Goal: Task Accomplishment & Management: Manage account settings

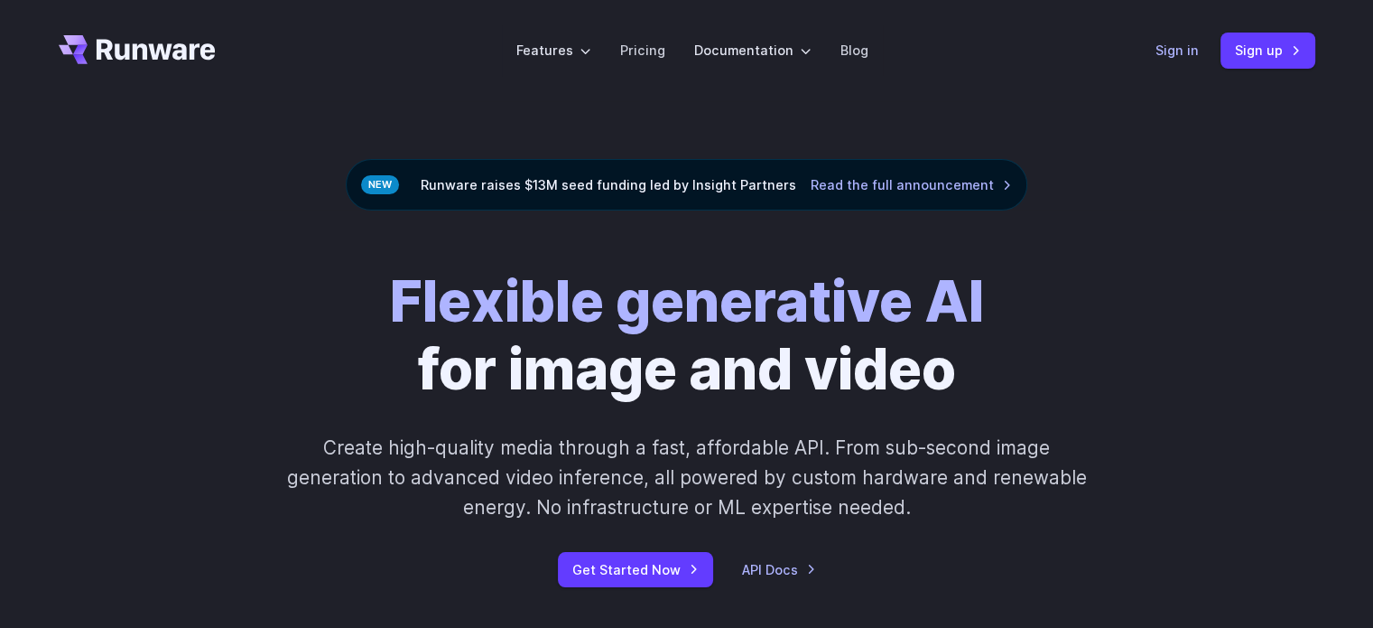
click at [1170, 49] on link "Sign in" at bounding box center [1177, 50] width 43 height 21
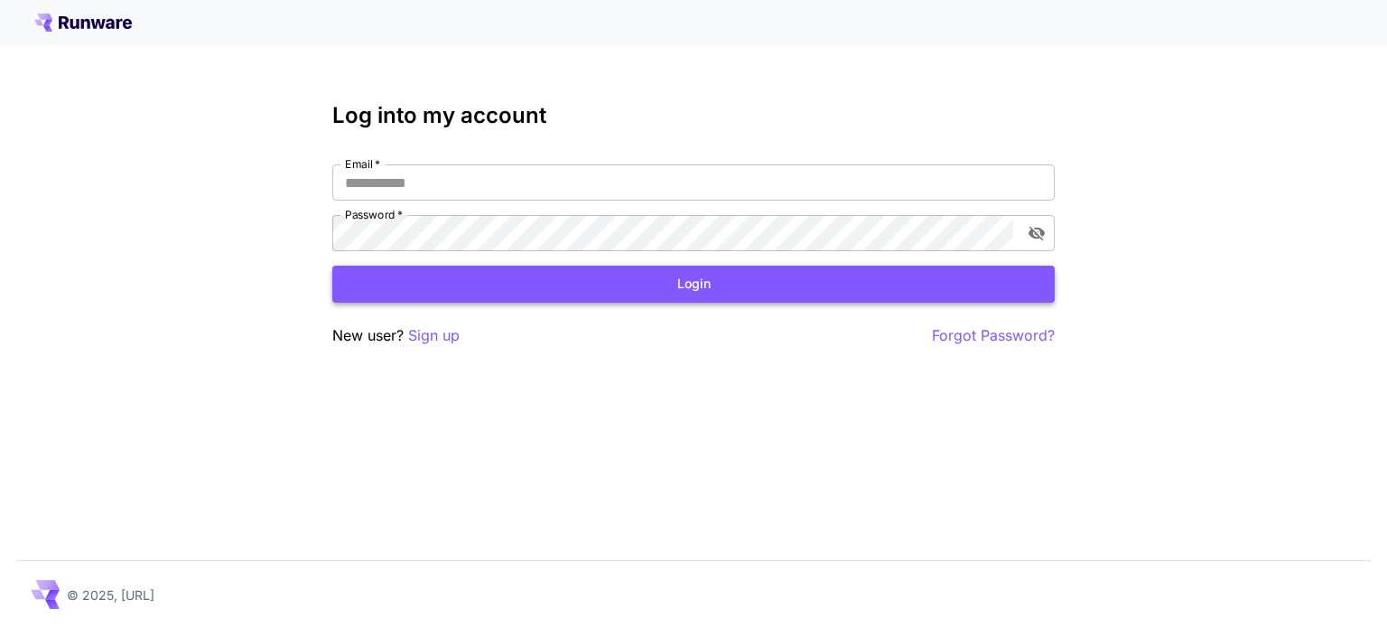
type input "**********"
click at [625, 281] on button "Login" at bounding box center [693, 283] width 722 height 37
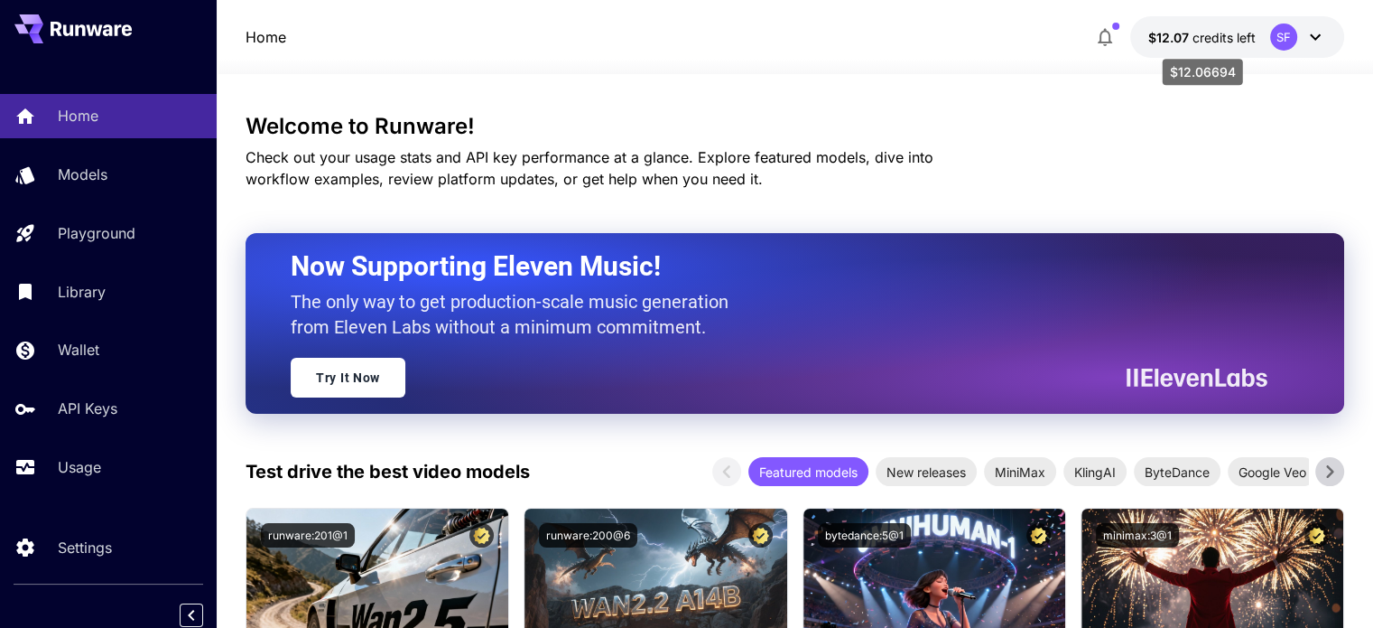
click at [1215, 39] on span "credits left" at bounding box center [1224, 37] width 63 height 15
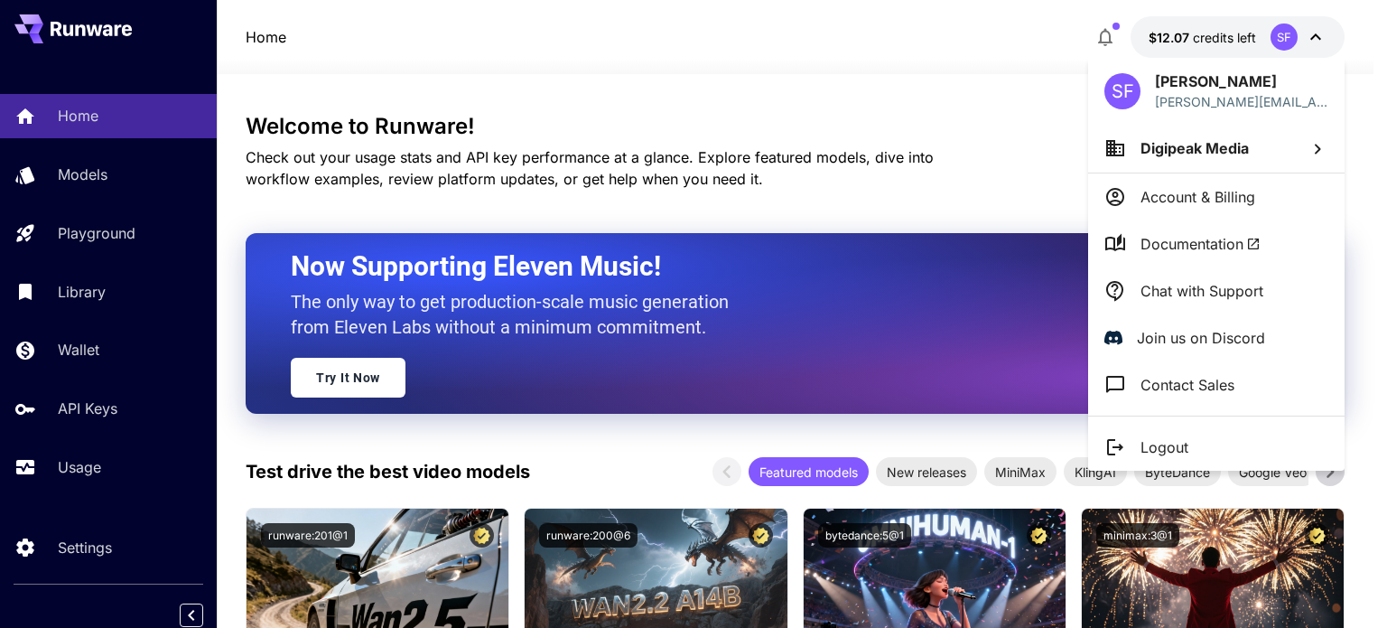
click at [1169, 191] on p "Account & Billing" at bounding box center [1197, 197] width 115 height 22
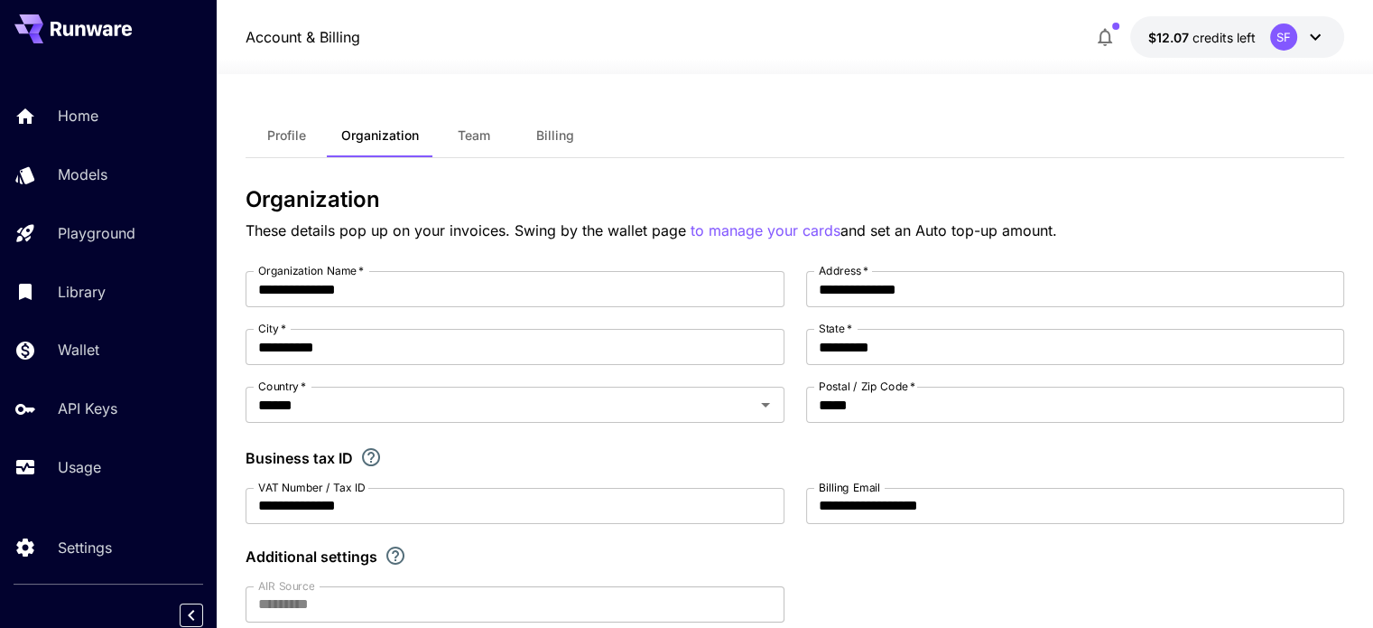
click at [556, 137] on span "Billing" at bounding box center [555, 135] width 38 height 16
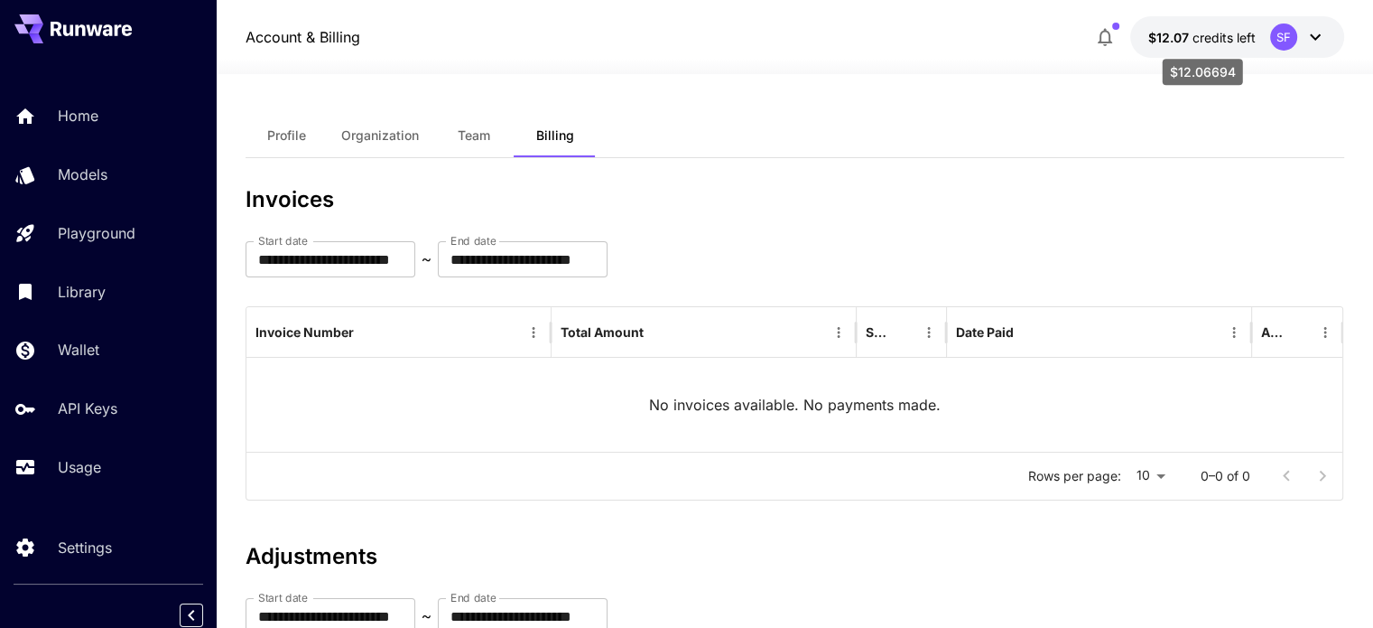
click at [1222, 39] on span "credits left" at bounding box center [1224, 37] width 63 height 15
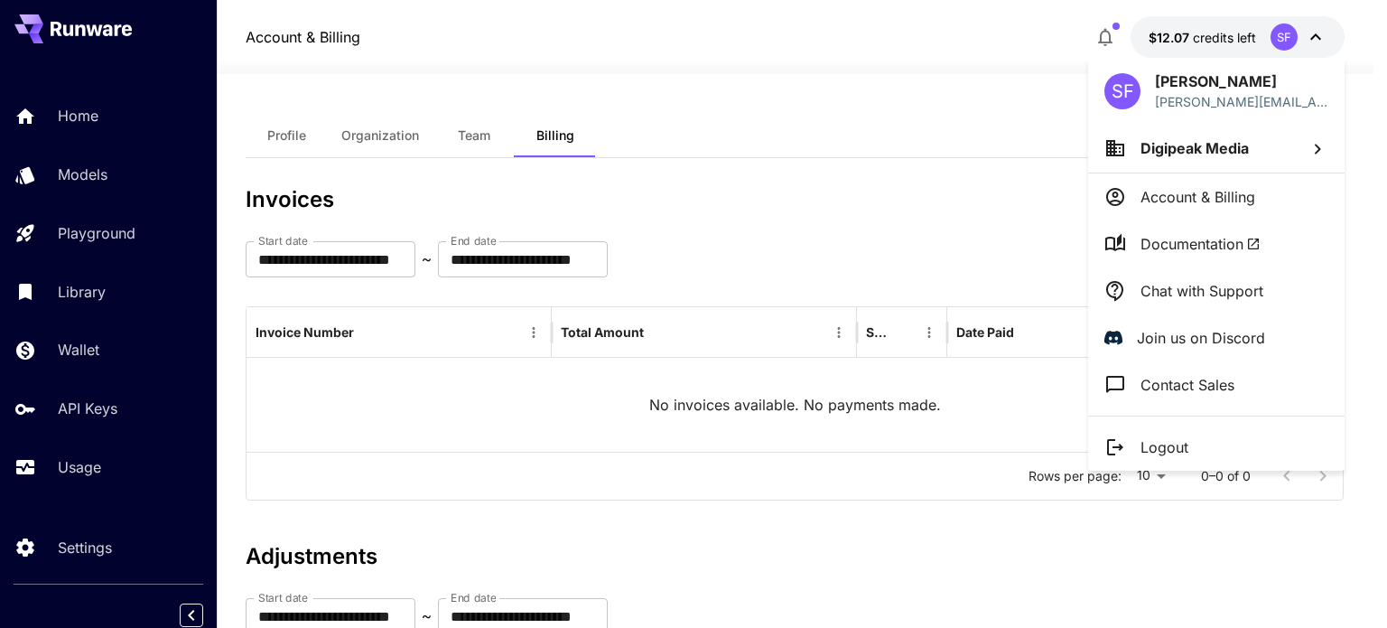
click at [1242, 145] on span "Digipeak Media" at bounding box center [1194, 148] width 108 height 18
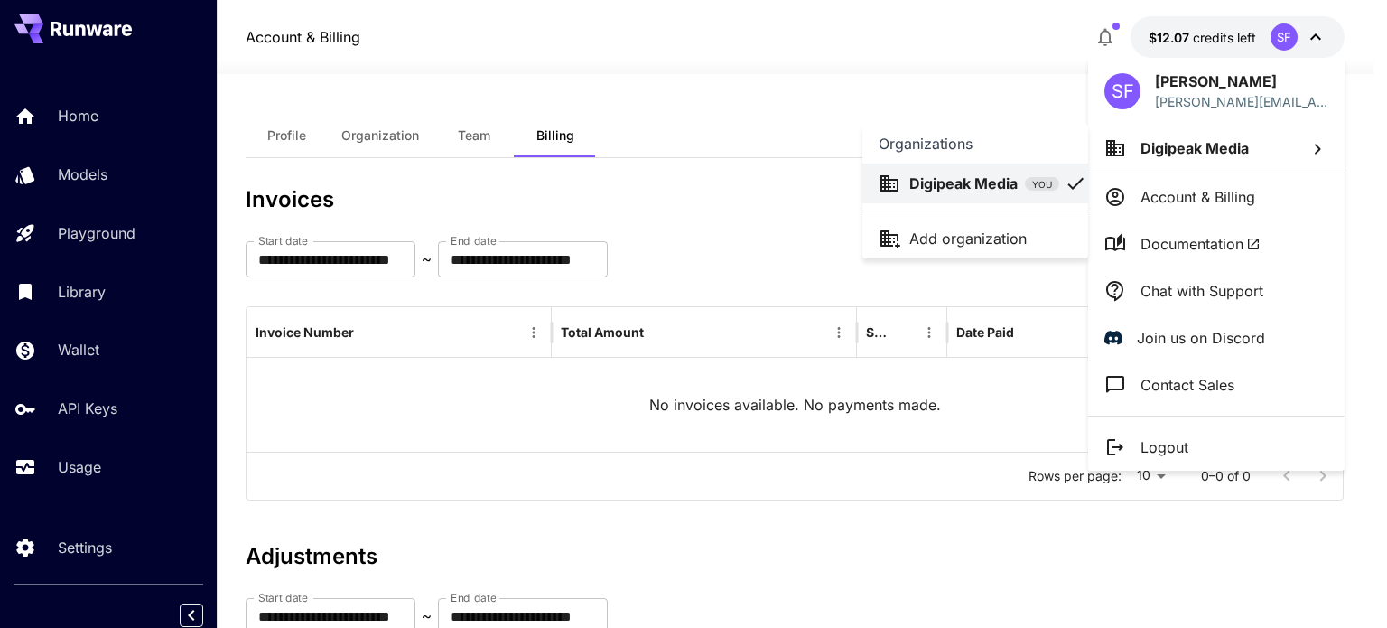
click at [1214, 194] on div at bounding box center [693, 314] width 1387 height 628
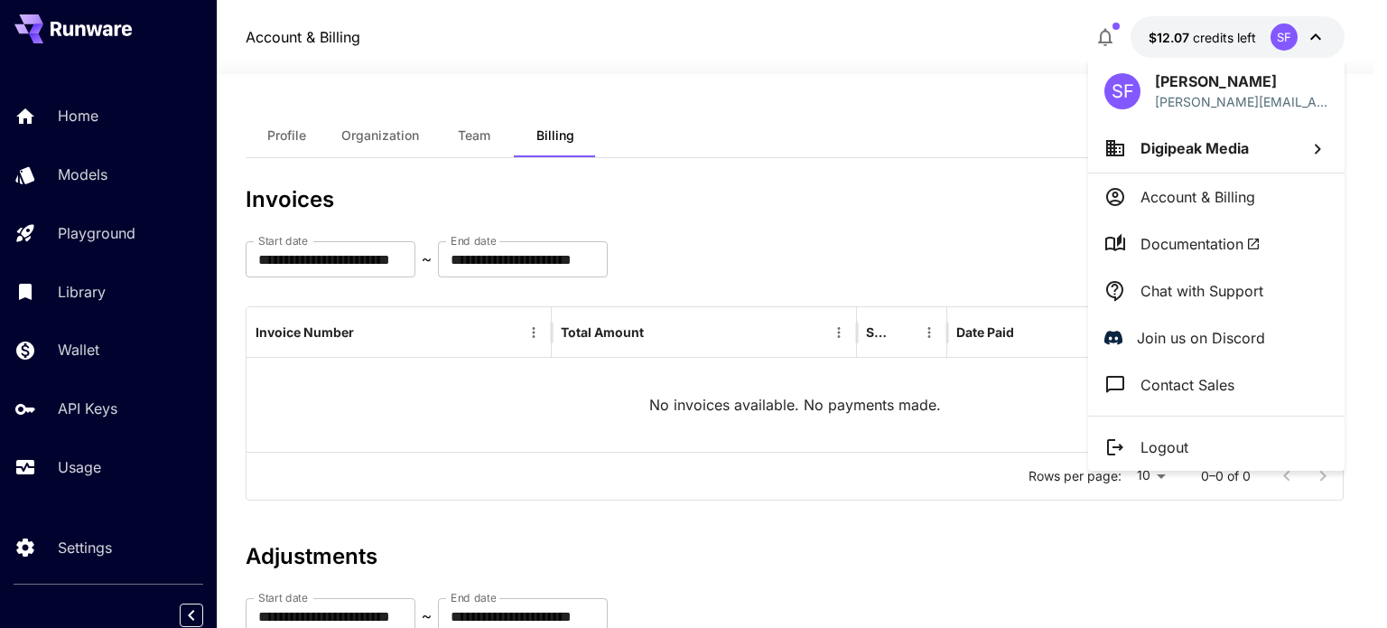
click at [1214, 194] on p "Account & Billing" at bounding box center [1197, 197] width 115 height 22
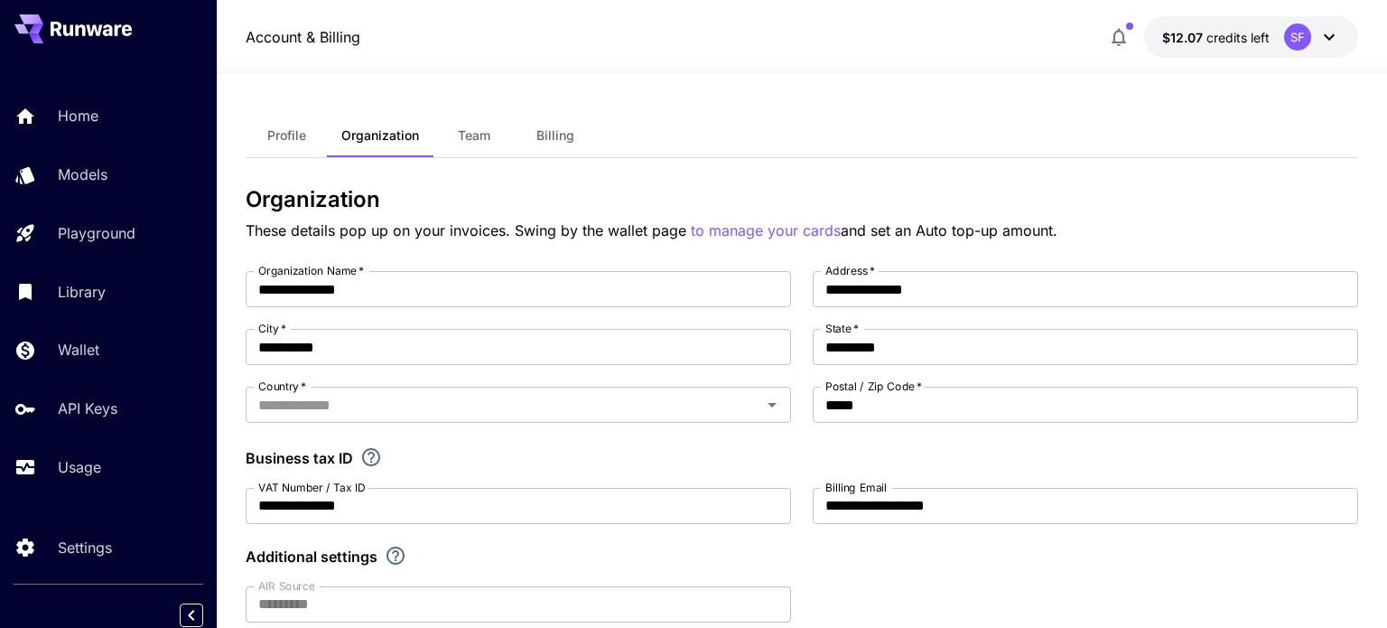
type input "******"
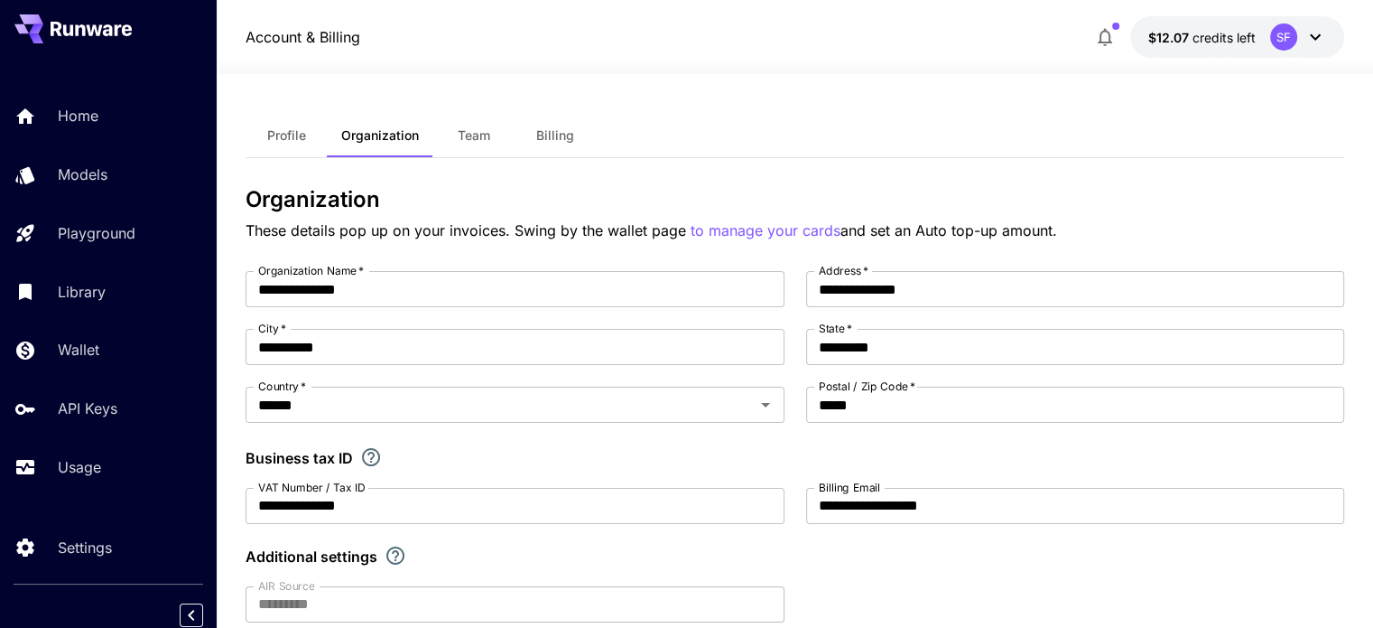
click at [565, 136] on span "Billing" at bounding box center [555, 135] width 38 height 16
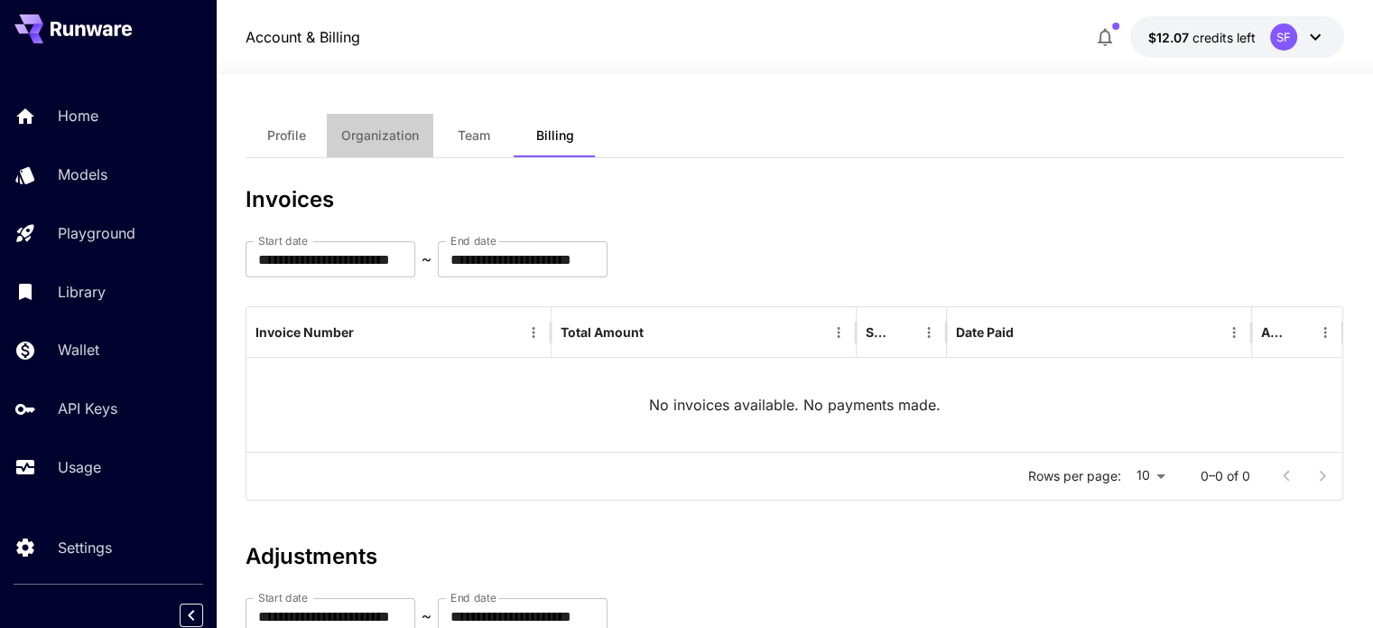
click at [386, 130] on span "Organization" at bounding box center [380, 135] width 78 height 16
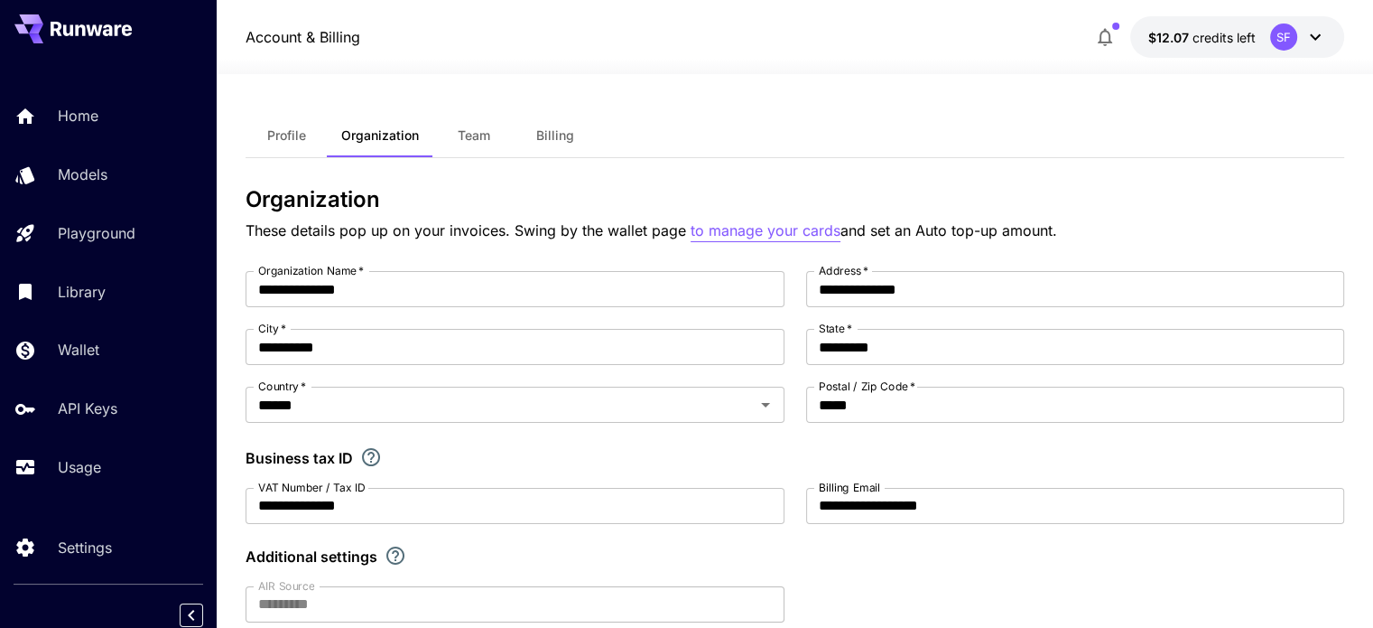
click at [789, 236] on p "to manage your cards" at bounding box center [766, 230] width 150 height 23
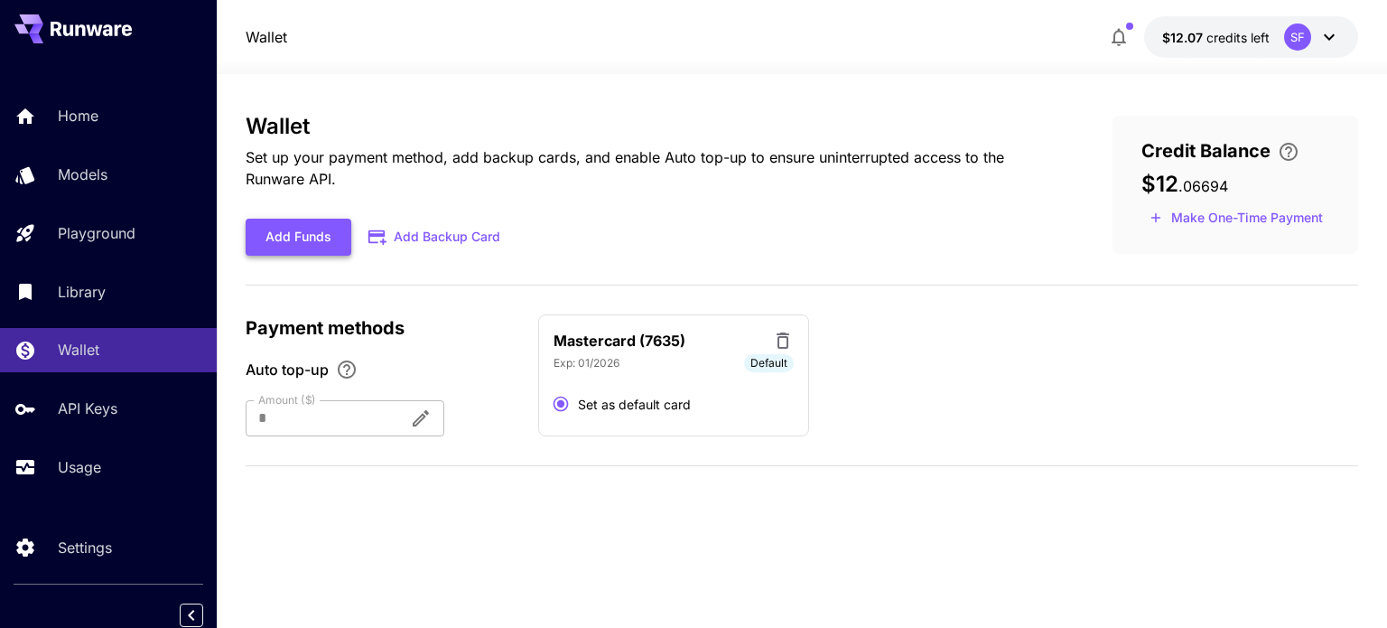
click at [289, 230] on button "Add Funds" at bounding box center [299, 237] width 106 height 37
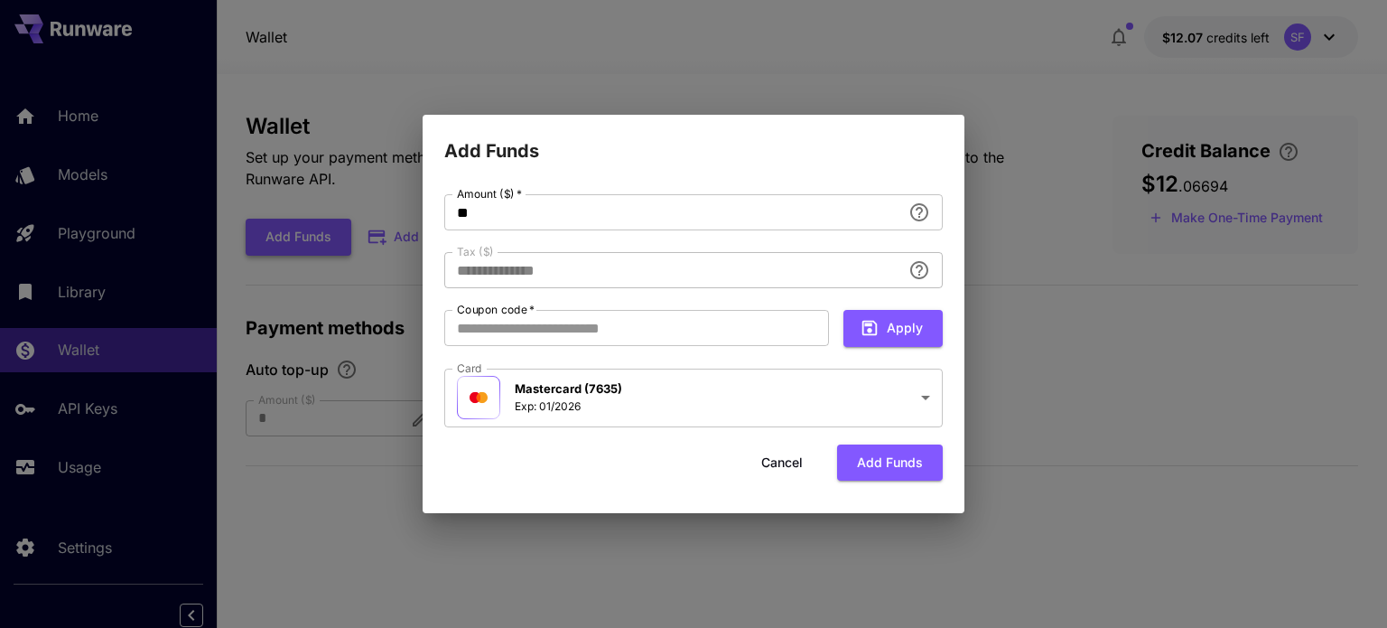
type input "****"
click at [767, 462] on button "Cancel" at bounding box center [781, 462] width 81 height 37
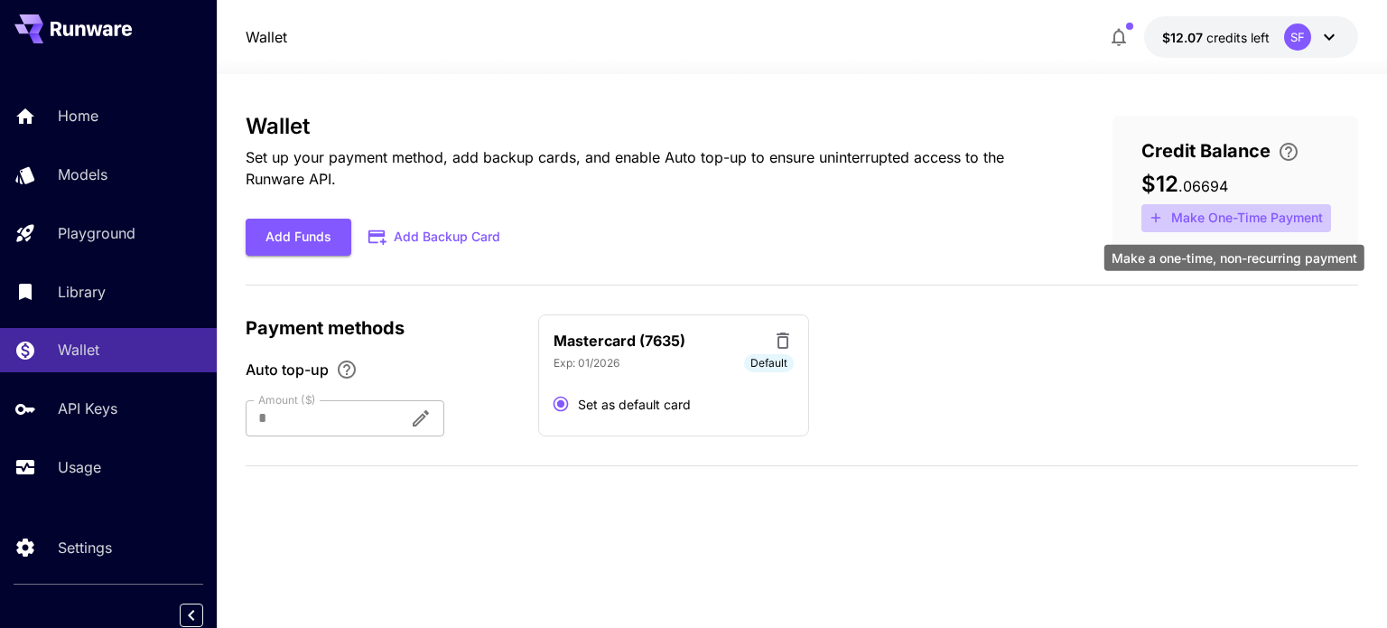
click at [1174, 212] on button "Make One-Time Payment" at bounding box center [1236, 218] width 190 height 28
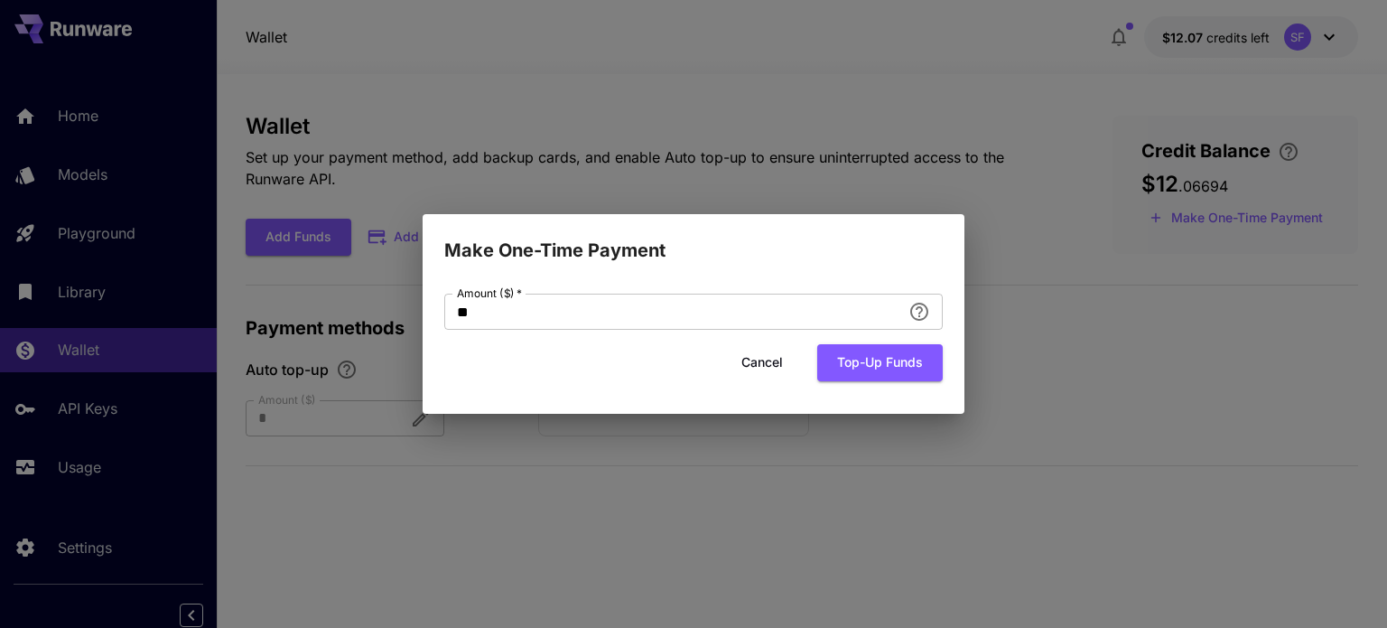
click at [756, 364] on button "Cancel" at bounding box center [761, 362] width 81 height 37
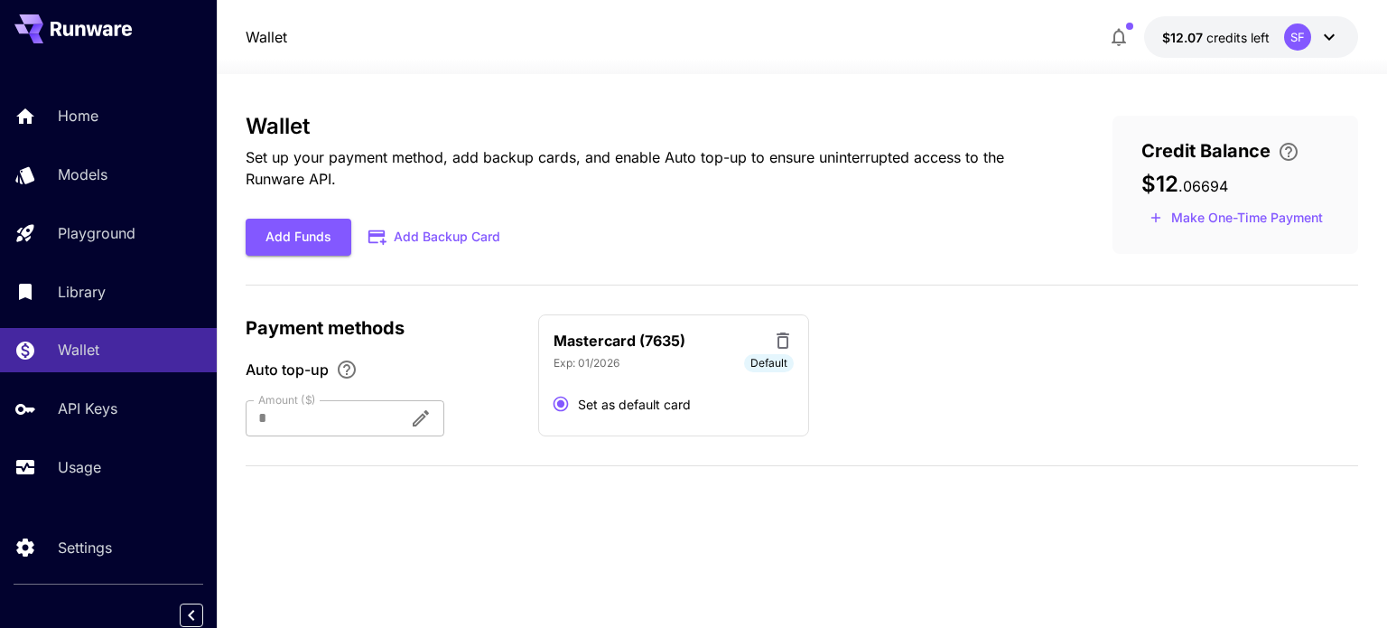
click at [1337, 28] on icon at bounding box center [1329, 37] width 22 height 22
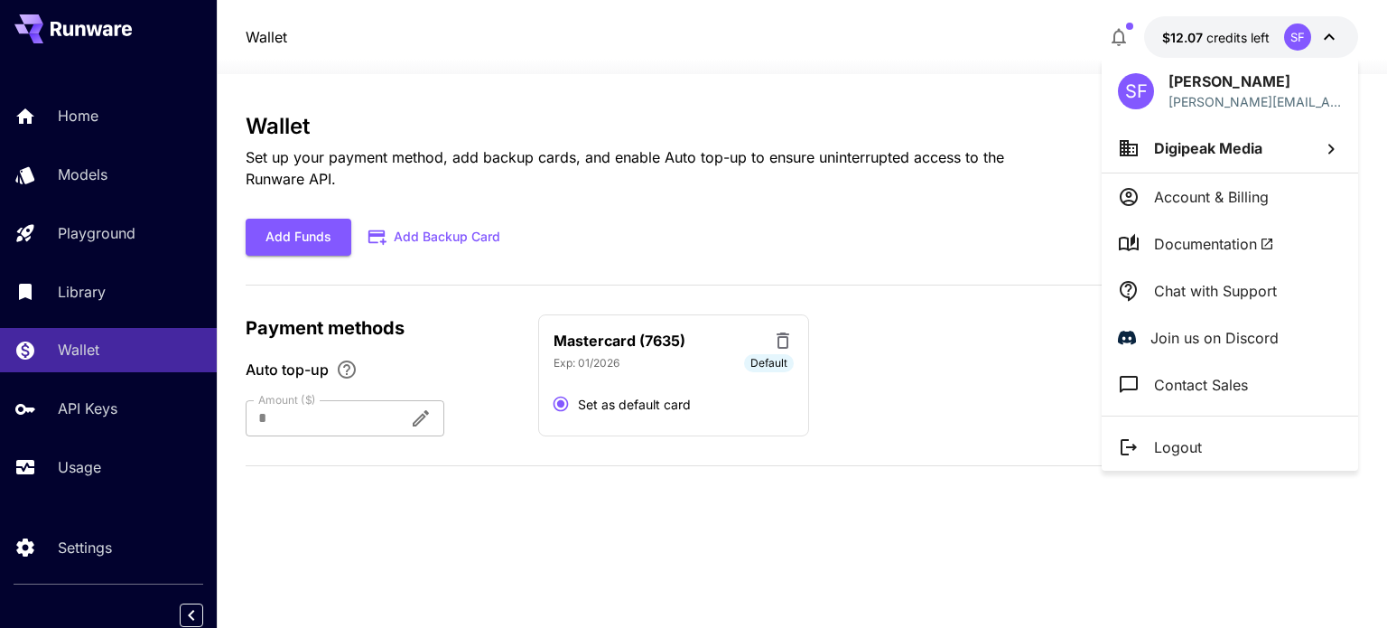
click at [1210, 148] on span "Digipeak Media" at bounding box center [1208, 148] width 108 height 18
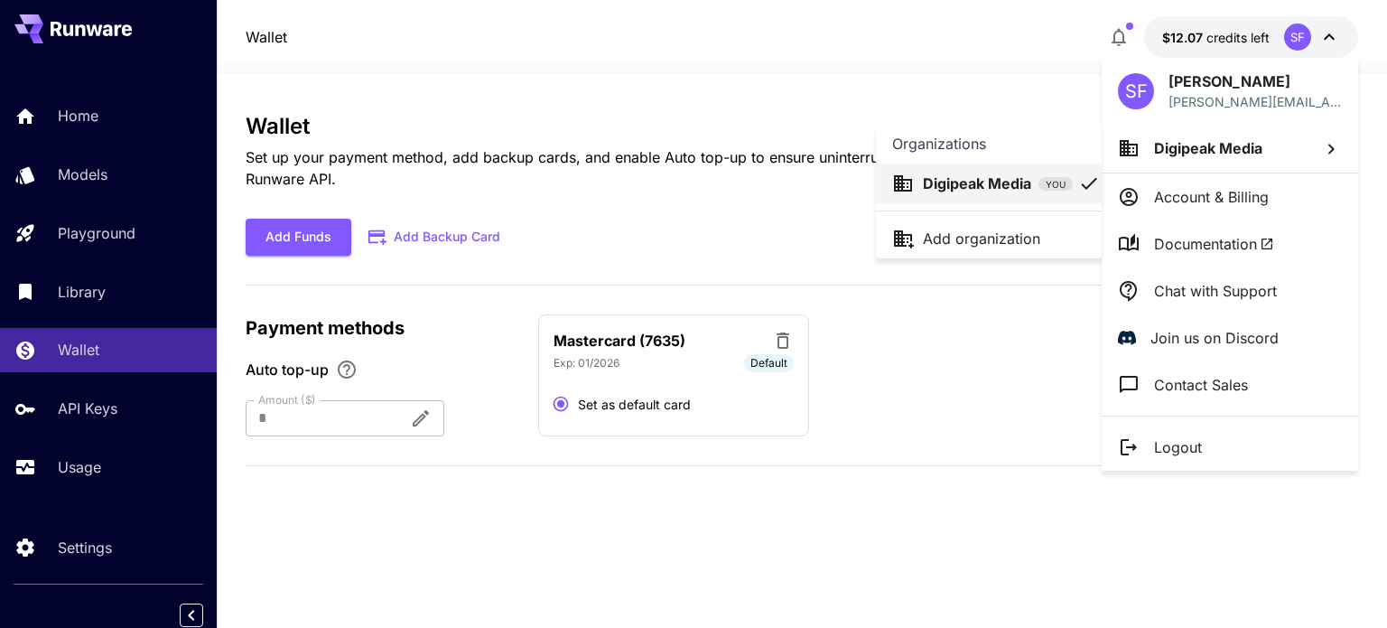
click at [939, 181] on p "Digipeak Media" at bounding box center [977, 183] width 108 height 22
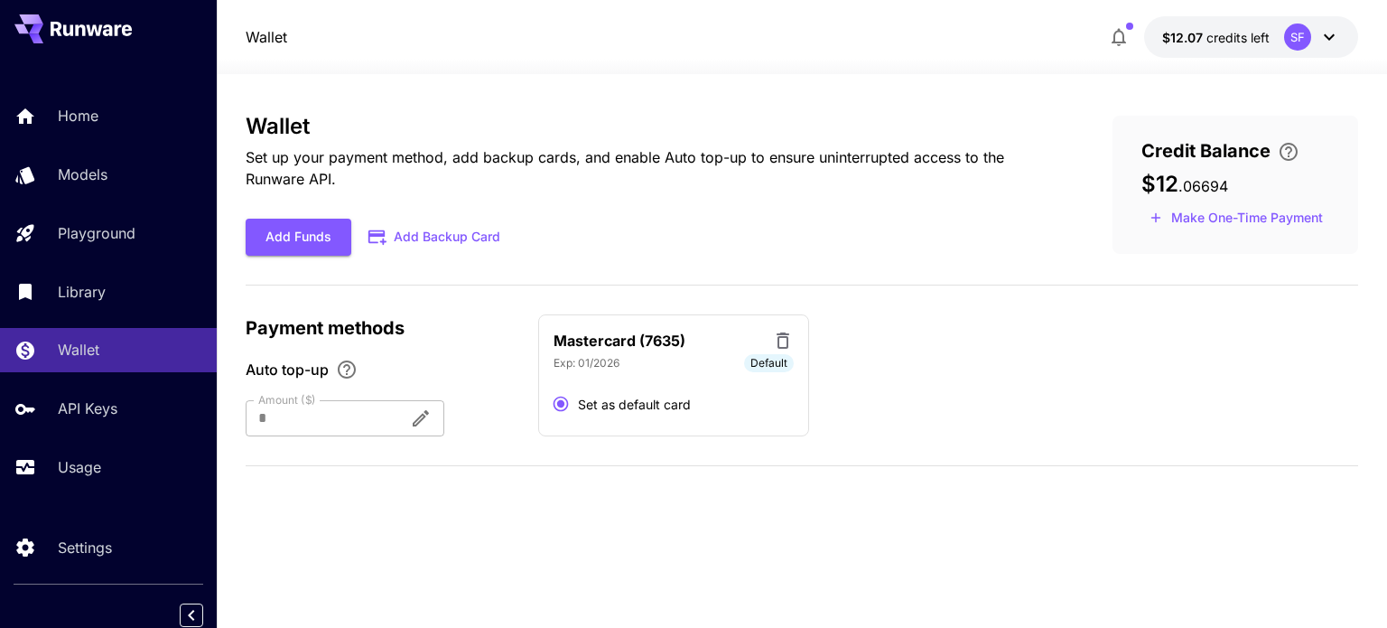
click at [1331, 42] on icon at bounding box center [1329, 37] width 22 height 22
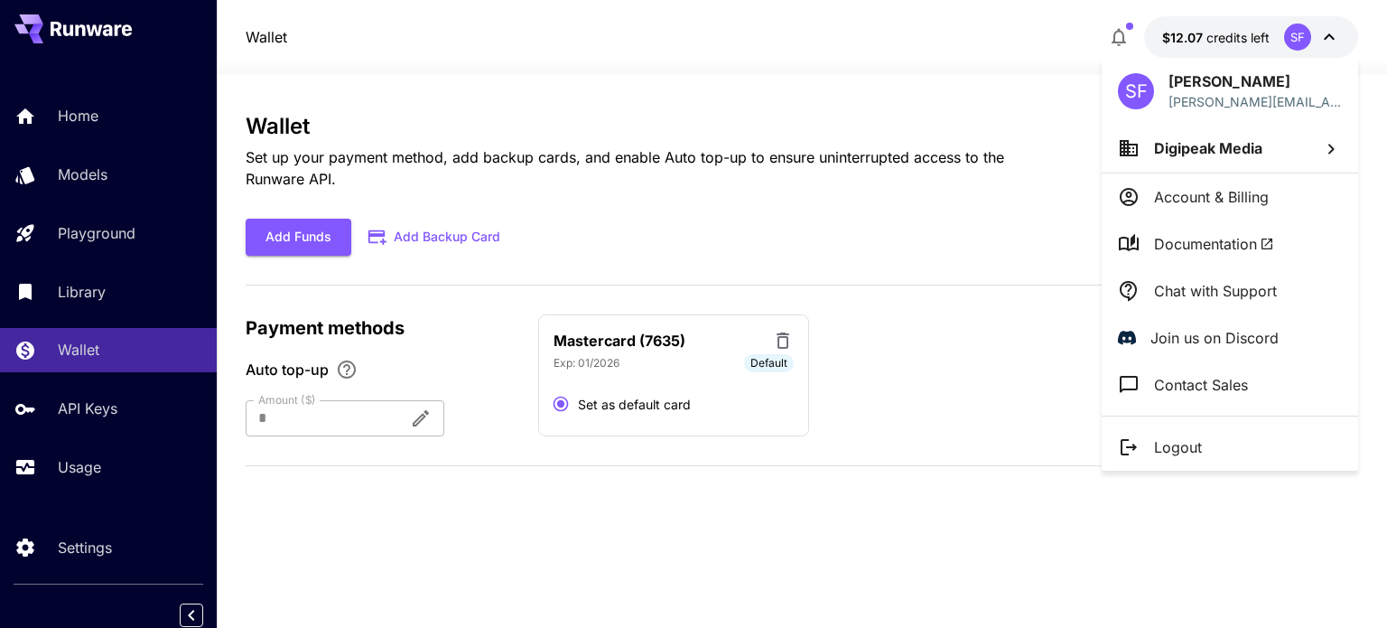
click at [1213, 189] on p "Account & Billing" at bounding box center [1211, 197] width 115 height 22
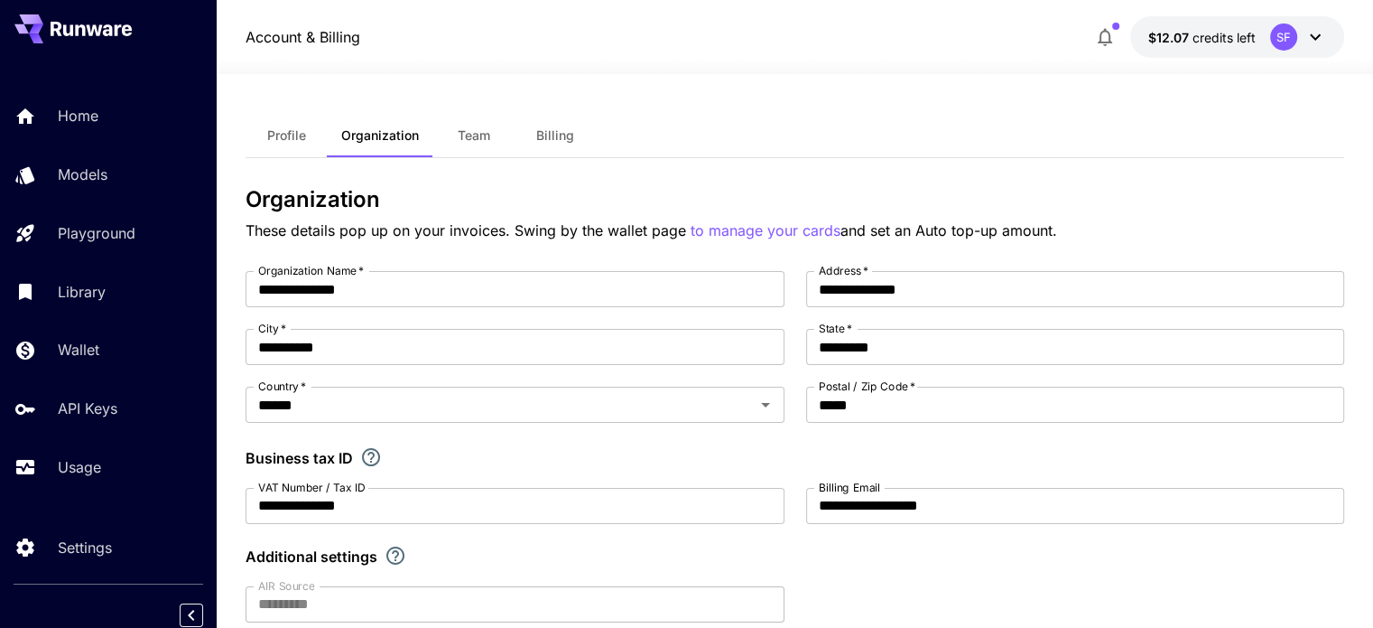
click at [561, 131] on span "Billing" at bounding box center [555, 135] width 38 height 16
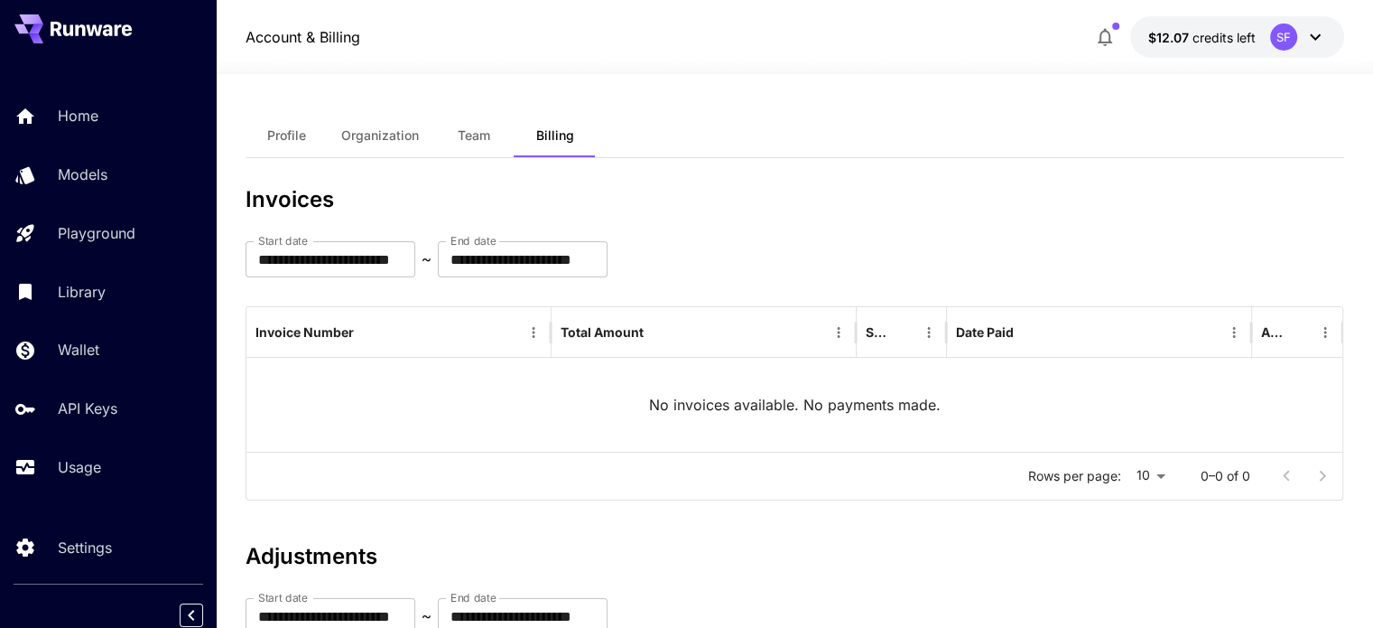
click at [274, 126] on button "Profile" at bounding box center [286, 135] width 81 height 43
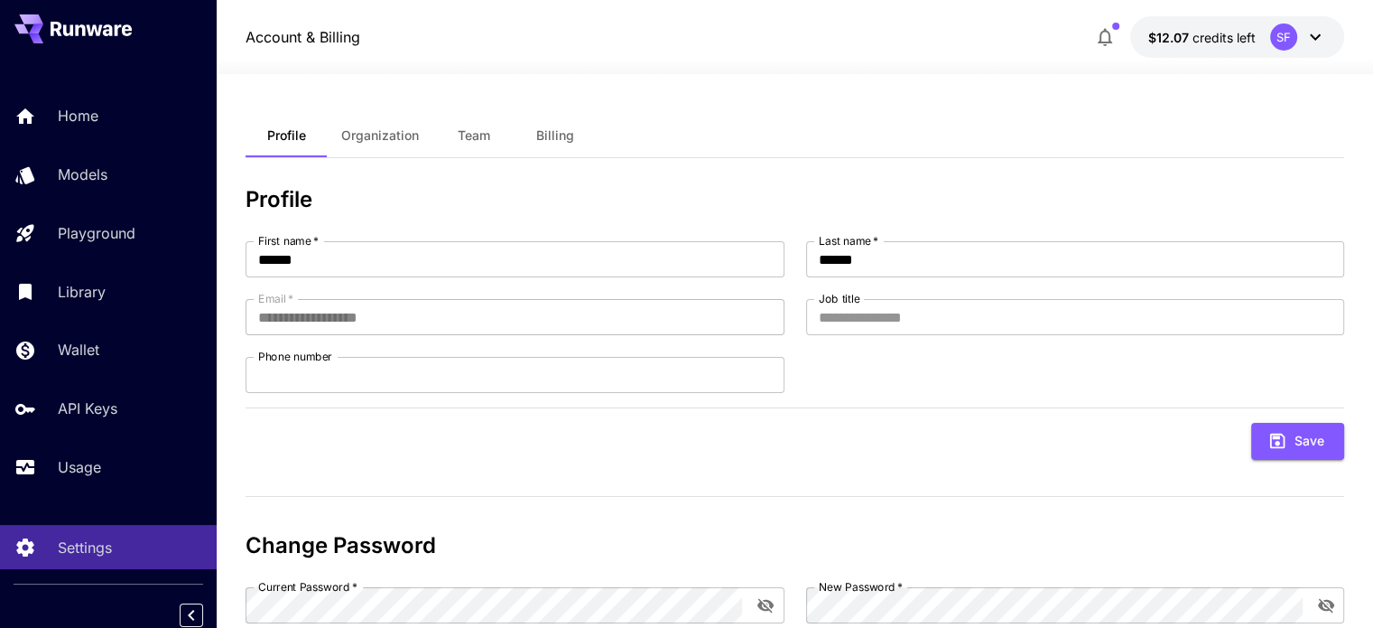
click at [368, 136] on span "Organization" at bounding box center [380, 135] width 78 height 16
